Goal: Task Accomplishment & Management: Use online tool/utility

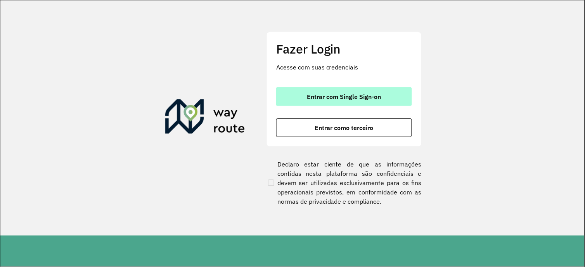
click at [351, 99] on span "Entrar com Single Sign-on" at bounding box center [344, 96] width 74 height 6
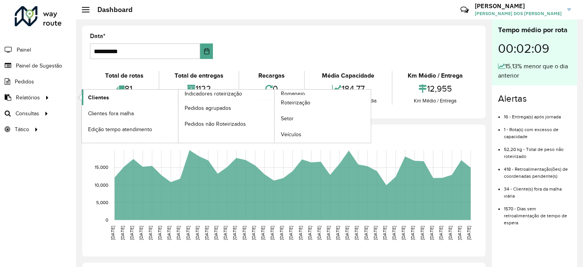
click at [95, 97] on span "Clientes" at bounding box center [98, 97] width 21 height 8
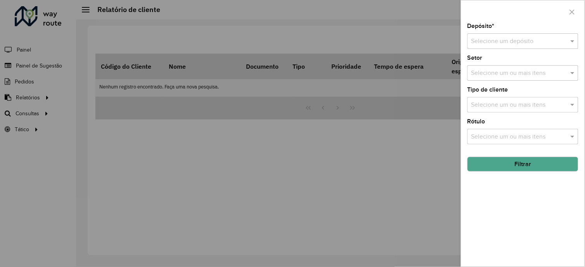
click at [526, 47] on div "Selecione um depósito" at bounding box center [522, 41] width 111 height 16
click at [504, 61] on div "CDL Salto" at bounding box center [523, 63] width 110 height 13
click at [521, 164] on button "Filtrar" at bounding box center [522, 164] width 111 height 15
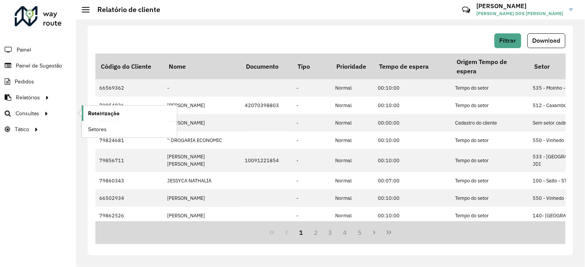
click at [102, 113] on span "Roteirização" at bounding box center [103, 113] width 31 height 8
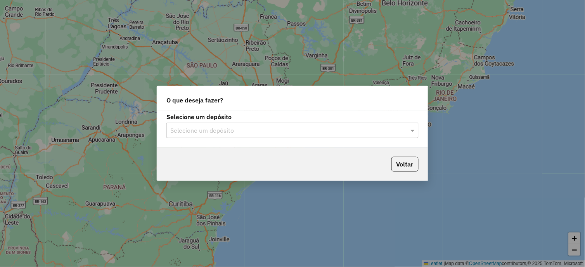
click at [202, 128] on input "text" at bounding box center [284, 130] width 229 height 9
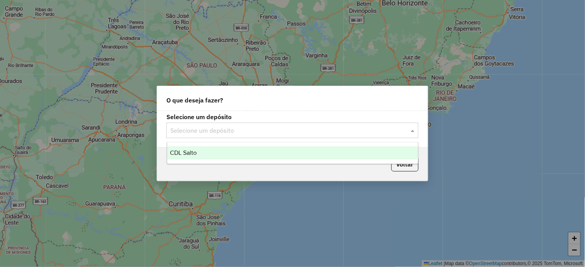
click at [199, 144] on ng-dropdown-panel "CDL Salto" at bounding box center [293, 153] width 252 height 22
click at [200, 151] on div "CDL Salto" at bounding box center [292, 152] width 251 height 13
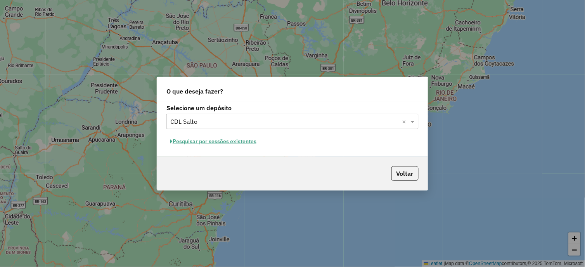
click at [238, 137] on button "Pesquisar por sessões existentes" at bounding box center [212, 141] width 93 height 12
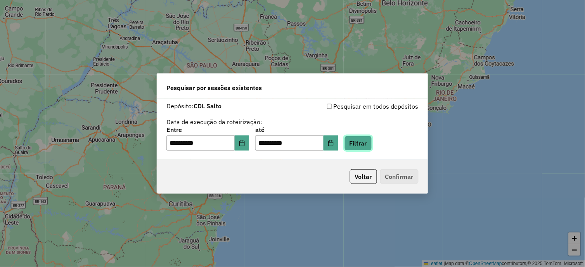
click at [372, 146] on button "Filtrar" at bounding box center [358, 143] width 28 height 15
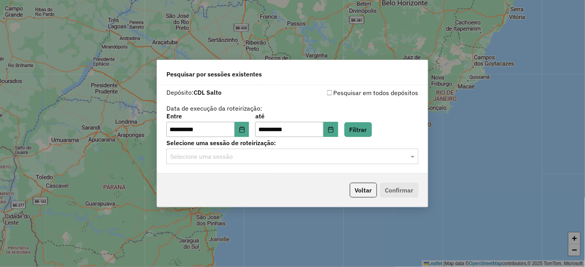
click at [246, 159] on input "text" at bounding box center [284, 156] width 229 height 9
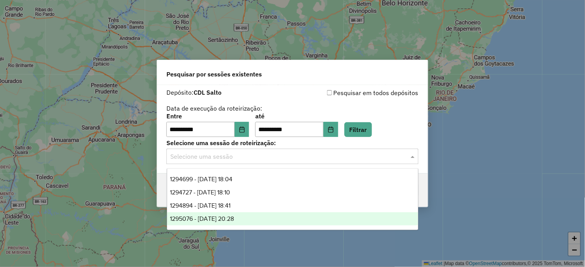
click at [247, 216] on div "1295076 - 15/10/2025 20:28" at bounding box center [292, 218] width 251 height 13
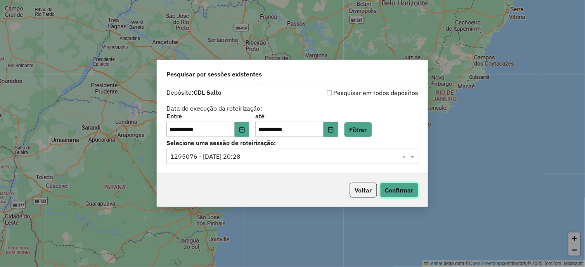
click at [392, 189] on button "Confirmar" at bounding box center [399, 190] width 38 height 15
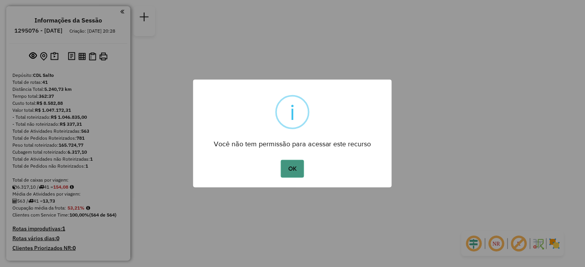
click at [296, 173] on button "OK" at bounding box center [292, 169] width 23 height 18
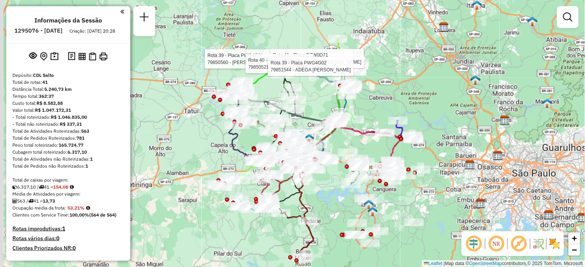
drag, startPoint x: 309, startPoint y: 114, endPoint x: 315, endPoint y: 96, distance: 19.8
click at [315, 96] on div "Rota 39 - Placa PWG4G02 79850560 - [PERSON_NAME] 15457690873 Rota 40 - Placa GH…" at bounding box center [292, 133] width 585 height 267
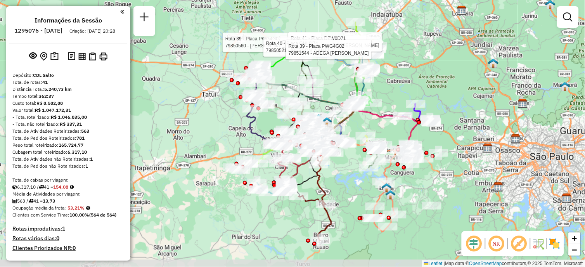
drag, startPoint x: 194, startPoint y: 131, endPoint x: 215, endPoint y: 118, distance: 25.1
click at [215, 118] on div "Rota 39 - Placa PWG4G02 79850560 - [PERSON_NAME] 15457690873 Rota 40 - Placa GH…" at bounding box center [292, 133] width 585 height 267
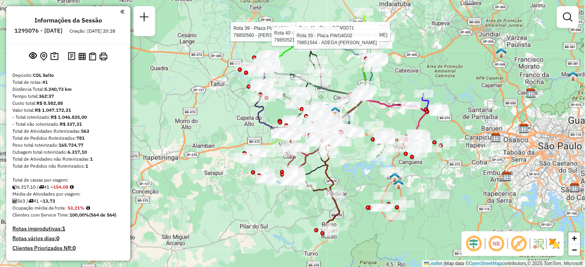
drag, startPoint x: 219, startPoint y: 126, endPoint x: 223, endPoint y: 110, distance: 16.9
click at [223, 110] on div "Rota 39 - Placa PWG4G02 79850560 - [PERSON_NAME] 15457690873 Rota 40 - Placa GH…" at bounding box center [292, 133] width 585 height 267
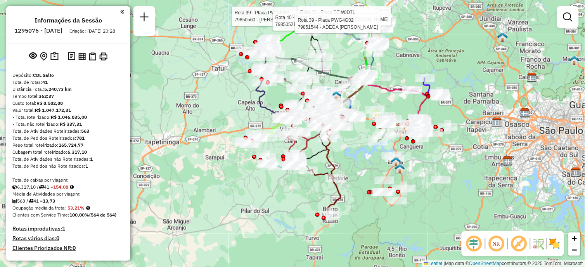
drag, startPoint x: 222, startPoint y: 117, endPoint x: 222, endPoint y: 108, distance: 9.3
click at [222, 108] on div "Rota 39 - Placa PWG4G02 79850560 - [PERSON_NAME] 15457690873 Rota 40 - Placa GH…" at bounding box center [292, 133] width 585 height 267
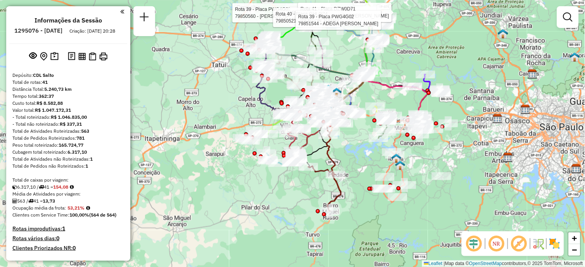
click at [557, 21] on div at bounding box center [568, 17] width 22 height 22
click at [564, 16] on em at bounding box center [567, 16] width 9 height 9
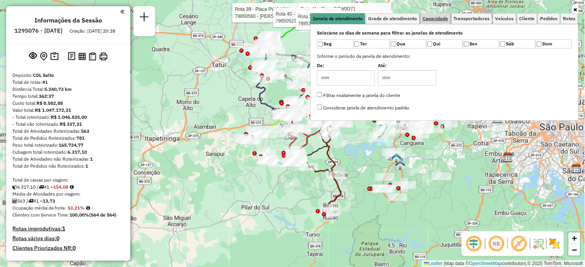
click at [440, 13] on link "Capacidade" at bounding box center [436, 18] width 30 height 11
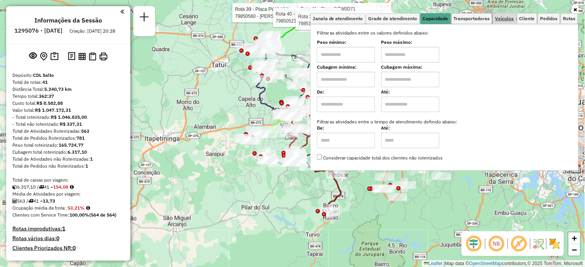
click at [478, 19] on span "Transportadoras" at bounding box center [472, 18] width 36 height 5
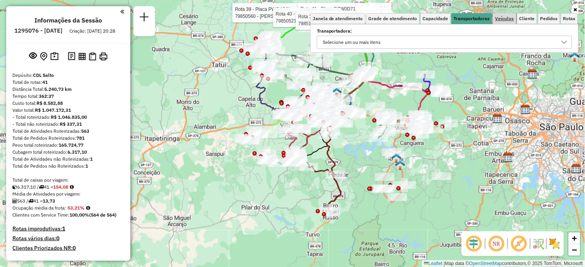
click at [508, 17] on span "Veículos" at bounding box center [504, 18] width 19 height 5
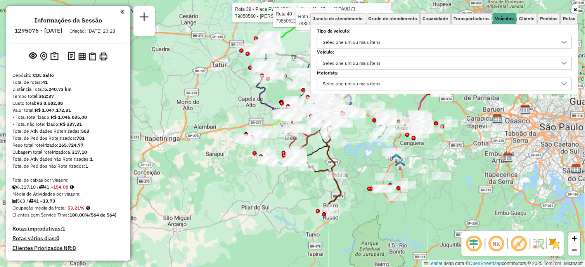
click at [363, 64] on div "Selecione um ou mais itens" at bounding box center [351, 63] width 63 height 12
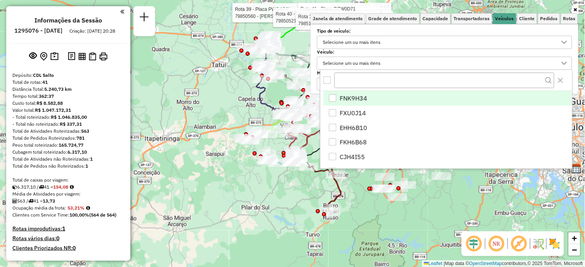
scroll to position [4, 26]
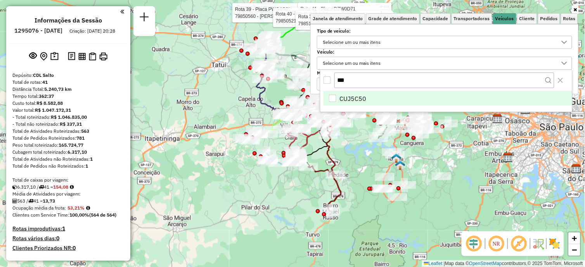
type input "***"
click at [334, 94] on li "CUJ5C50" at bounding box center [448, 98] width 249 height 15
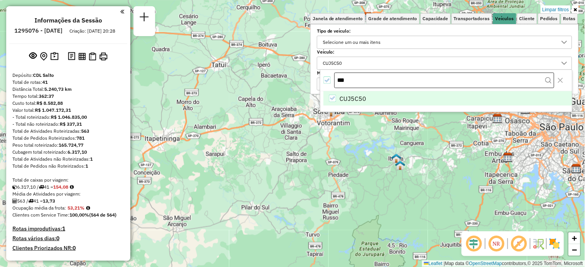
drag, startPoint x: 573, startPoint y: 8, endPoint x: 440, endPoint y: 76, distance: 149.9
click at [574, 8] on icon at bounding box center [575, 9] width 3 height 5
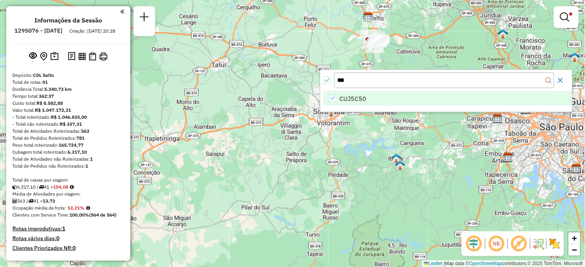
click at [562, 81] on icon "Close" at bounding box center [560, 80] width 6 height 6
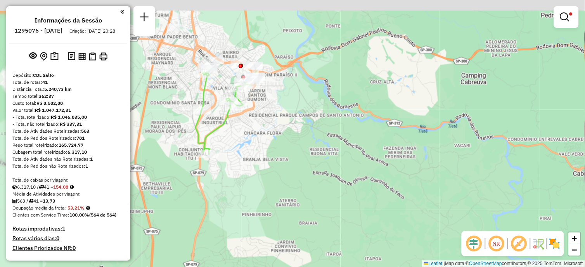
drag, startPoint x: 308, startPoint y: 87, endPoint x: 368, endPoint y: 145, distance: 84.2
click at [367, 145] on div "Limpar filtros Janela de atendimento Grade de atendimento Capacidade Transporta…" at bounding box center [292, 133] width 585 height 267
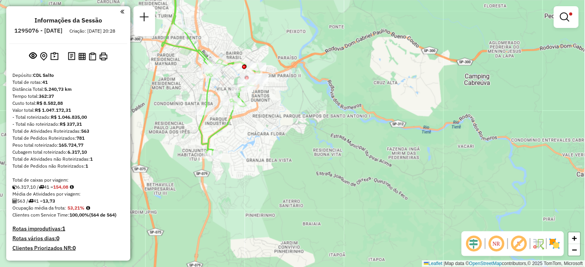
click at [207, 92] on icon at bounding box center [215, 64] width 90 height 182
select select "**********"
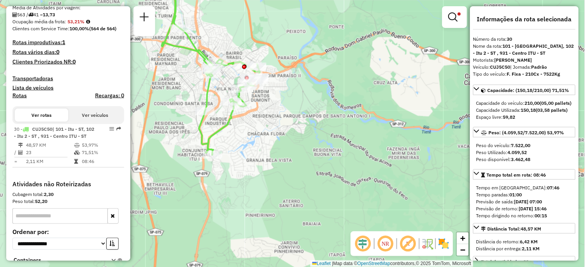
scroll to position [242, 0]
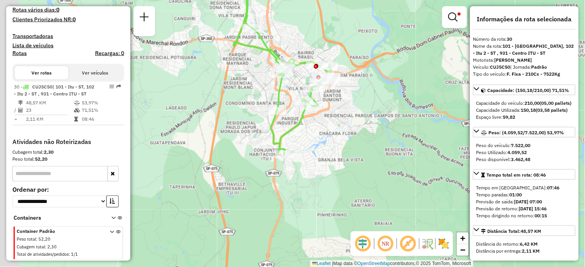
drag, startPoint x: 242, startPoint y: 149, endPoint x: 315, endPoint y: 146, distance: 73.0
click at [313, 148] on div "Limpar filtros Janela de atendimento Grade de atendimento Capacidade Transporta…" at bounding box center [292, 133] width 585 height 267
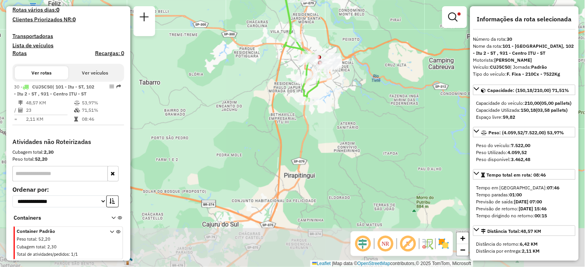
drag, startPoint x: 319, startPoint y: 175, endPoint x: 329, endPoint y: 121, distance: 54.8
click at [329, 121] on div "Limpar filtros Janela de atendimento Grade de atendimento Capacidade Transporta…" at bounding box center [292, 133] width 585 height 267
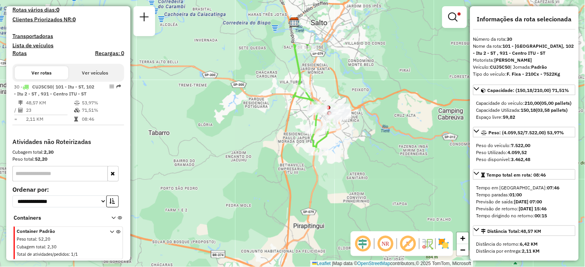
drag, startPoint x: 307, startPoint y: 127, endPoint x: 300, endPoint y: 198, distance: 71.4
click at [300, 198] on div "Limpar filtros Janela de atendimento Grade de atendimento Capacidade Transporta…" at bounding box center [292, 133] width 585 height 267
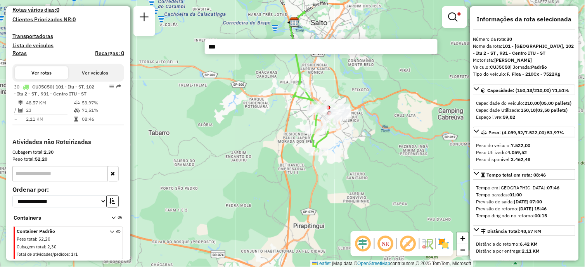
type input "****"
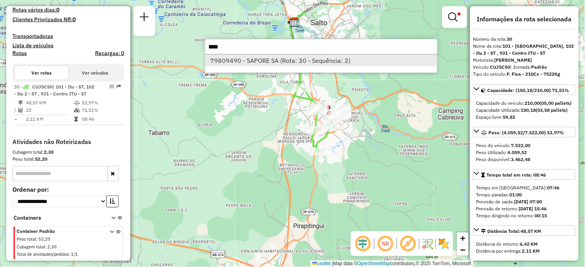
click at [316, 59] on li "79809490 - SAPORE SA (Rota: 30 - Sequência: 2)" at bounding box center [321, 61] width 232 height 12
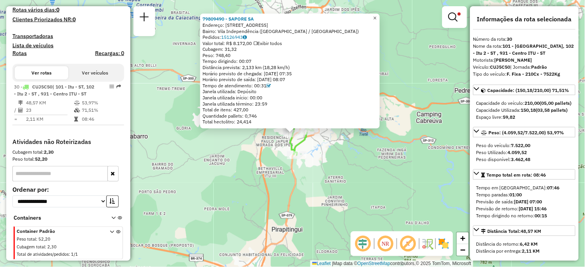
click at [380, 19] on link "×" at bounding box center [374, 18] width 9 height 9
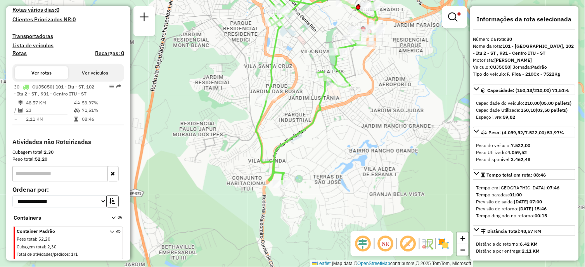
drag, startPoint x: 296, startPoint y: 140, endPoint x: 300, endPoint y: 142, distance: 4.9
click at [300, 142] on div "Limpar filtros Janela de atendimento Grade de atendimento Capacidade Transporta…" at bounding box center [292, 133] width 585 height 267
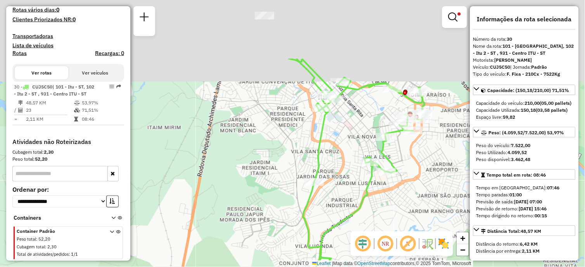
drag, startPoint x: 317, startPoint y: 118, endPoint x: 362, endPoint y: 199, distance: 93.3
click at [362, 199] on icon at bounding box center [361, 164] width 128 height 211
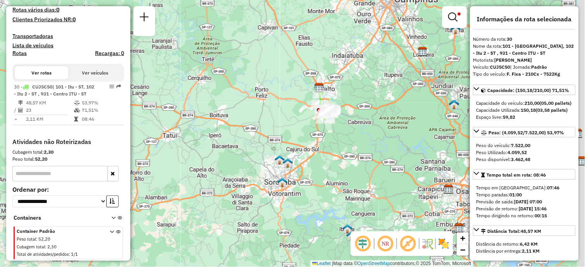
drag, startPoint x: 300, startPoint y: 185, endPoint x: 291, endPoint y: 125, distance: 60.1
click at [291, 126] on div "Limpar filtros Janela de atendimento Grade de atendimento Capacidade Transporta…" at bounding box center [292, 133] width 585 height 267
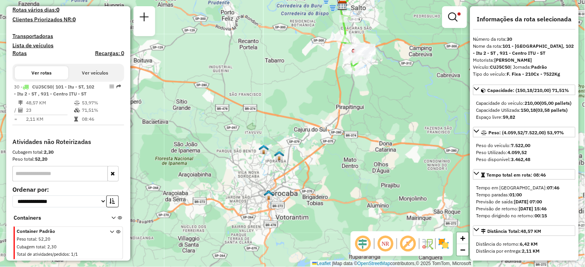
drag, startPoint x: 303, startPoint y: 152, endPoint x: 300, endPoint y: 136, distance: 16.5
click at [300, 136] on div "Limpar filtros Janela de atendimento Grade de atendimento Capacidade Transporta…" at bounding box center [292, 133] width 585 height 267
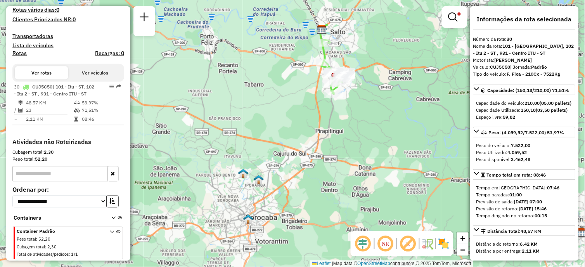
drag, startPoint x: 342, startPoint y: 133, endPoint x: 327, endPoint y: 156, distance: 27.7
click at [327, 156] on div "Limpar filtros Janela de atendimento Grade de atendimento Capacidade Transporta…" at bounding box center [292, 133] width 585 height 267
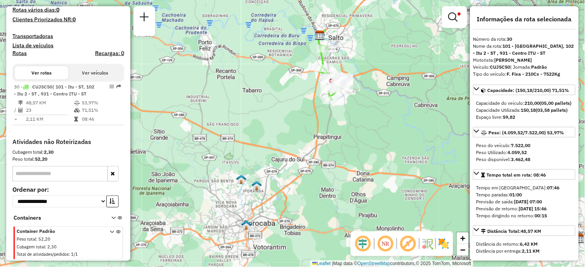
drag, startPoint x: 323, startPoint y: 118, endPoint x: 321, endPoint y: 129, distance: 10.7
click at [321, 129] on div "Limpar filtros Janela de atendimento Grade de atendimento Capacidade Transporta…" at bounding box center [292, 133] width 585 height 267
